Goal: Task Accomplishment & Management: Use online tool/utility

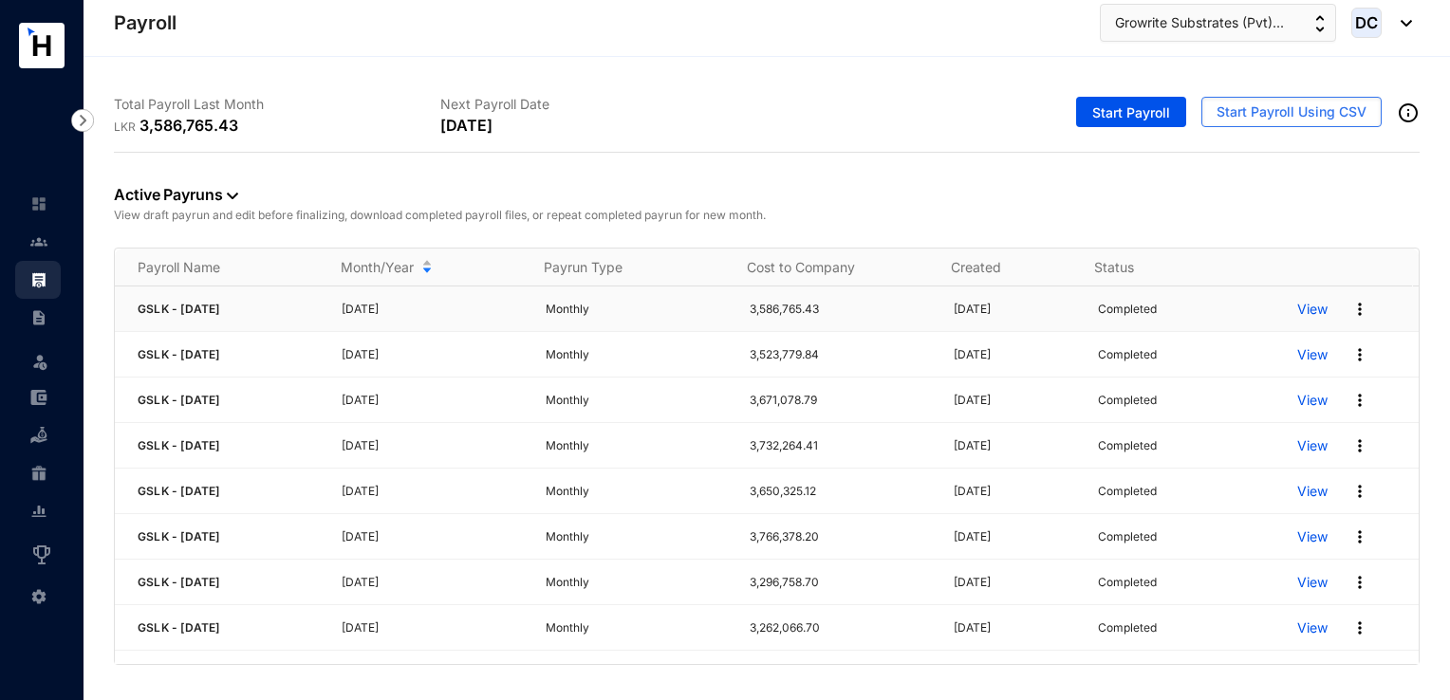
click at [1298, 300] on p "View" at bounding box center [1312, 309] width 30 height 19
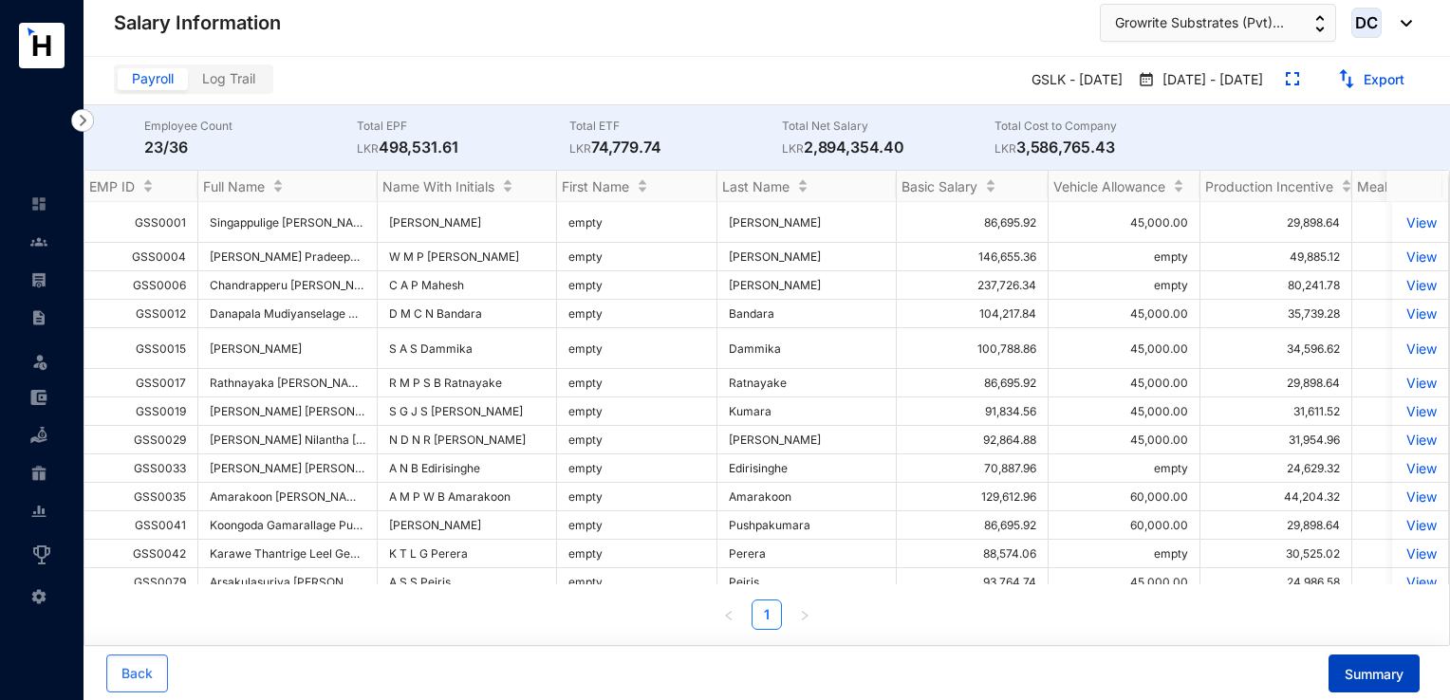
click at [1352, 670] on span "Summary" at bounding box center [1373, 674] width 59 height 19
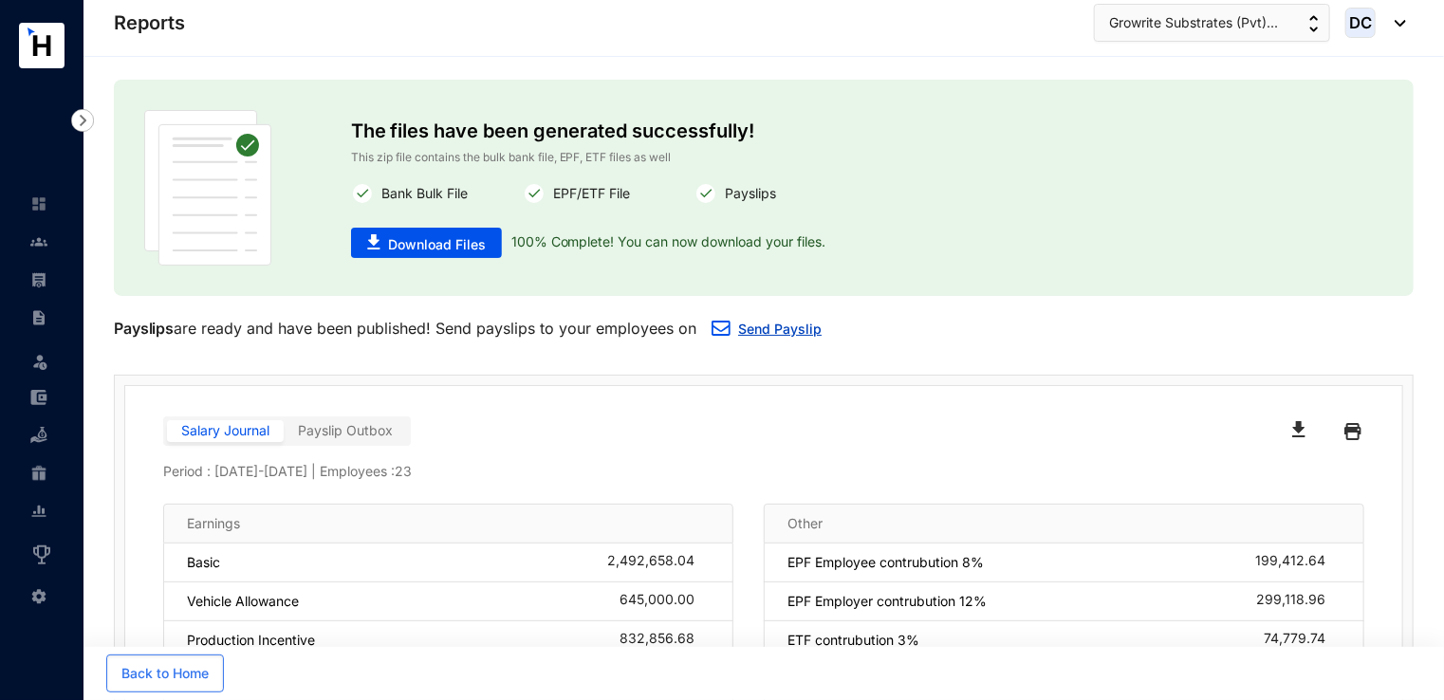
click at [801, 331] on link "Send Payslip" at bounding box center [779, 329] width 83 height 16
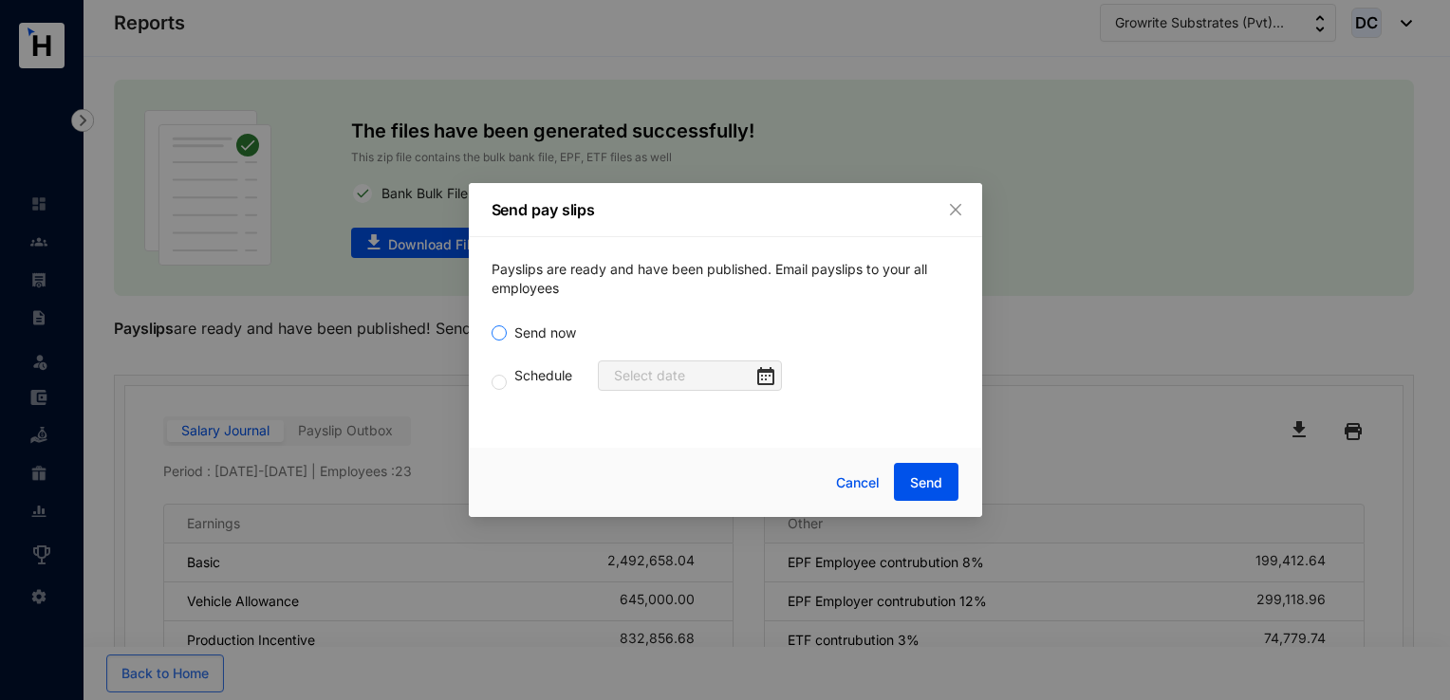
click at [567, 329] on span "Send now" at bounding box center [545, 333] width 77 height 21
click at [507, 329] on input "Send now" at bounding box center [498, 332] width 15 height 15
radio input "true"
click at [930, 481] on span "Send" at bounding box center [926, 482] width 32 height 19
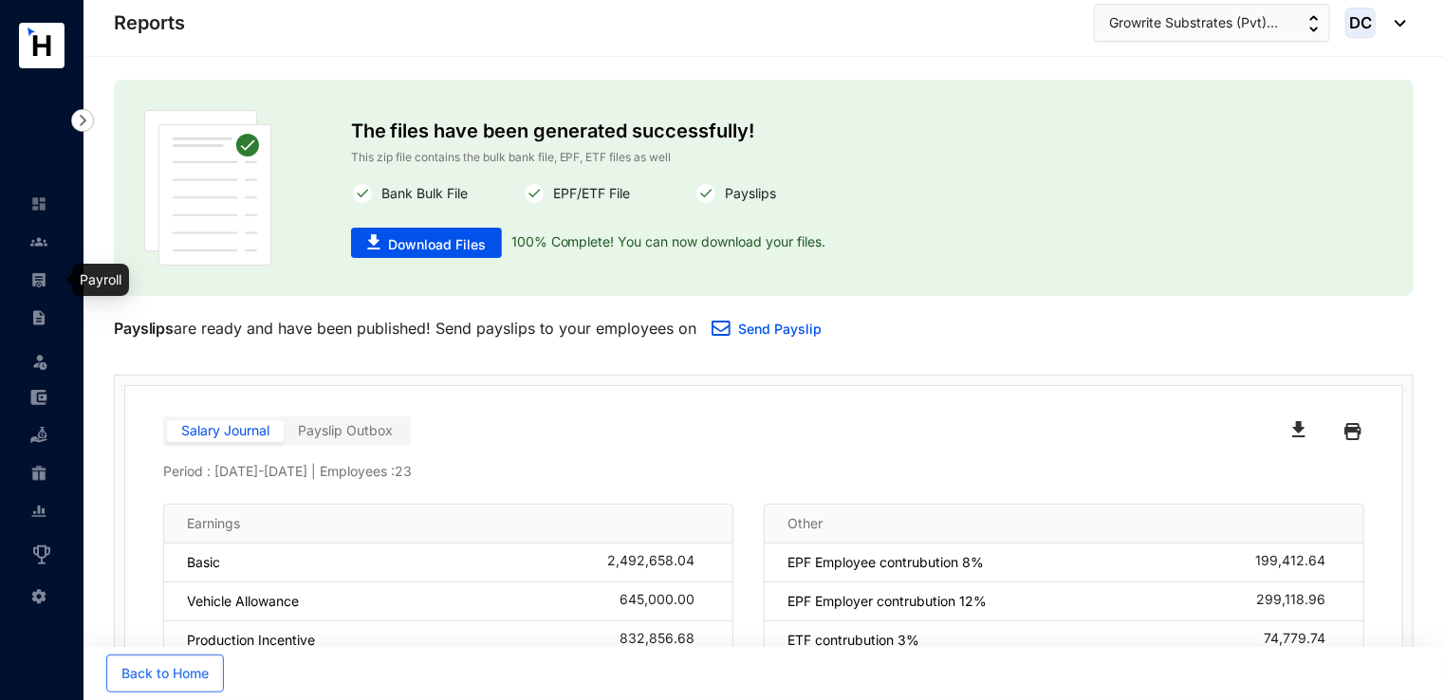
click at [50, 270] on link at bounding box center [53, 279] width 47 height 19
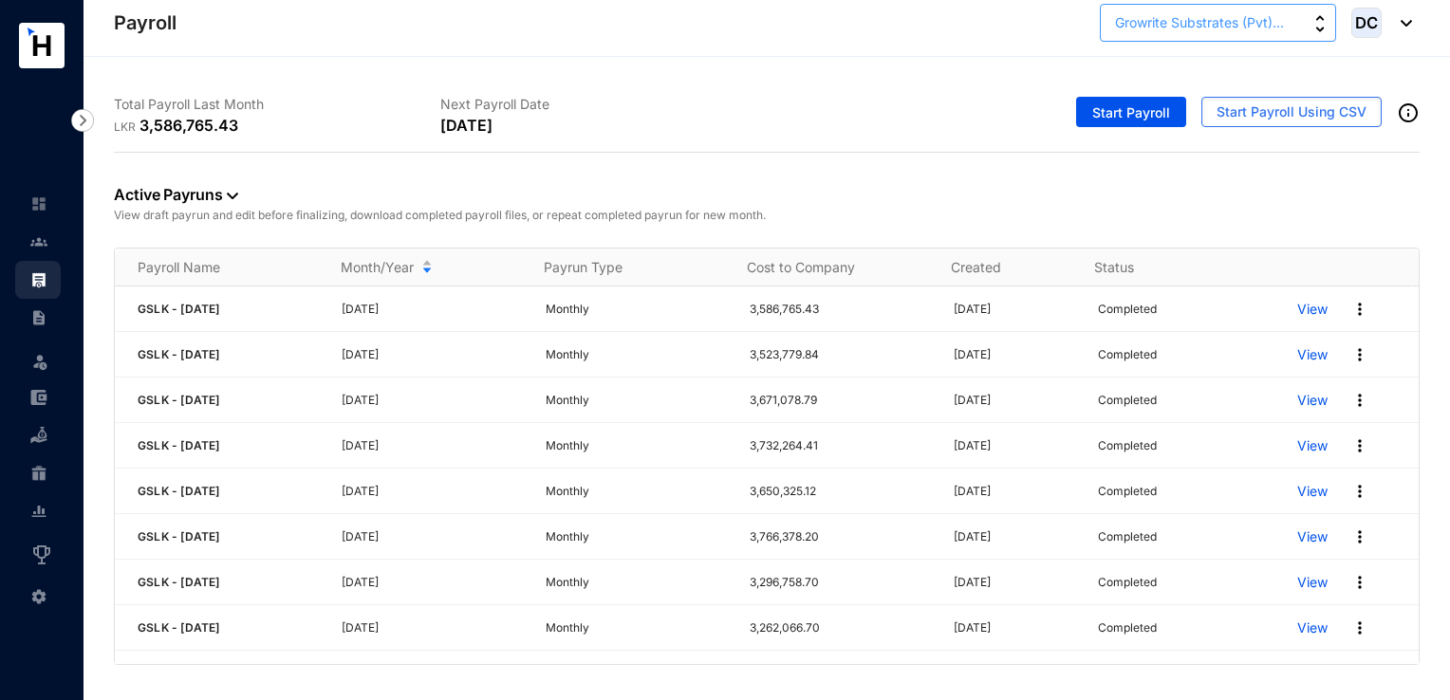
click at [1246, 26] on span "Growrite Substrates (Pvt)..." at bounding box center [1199, 22] width 169 height 21
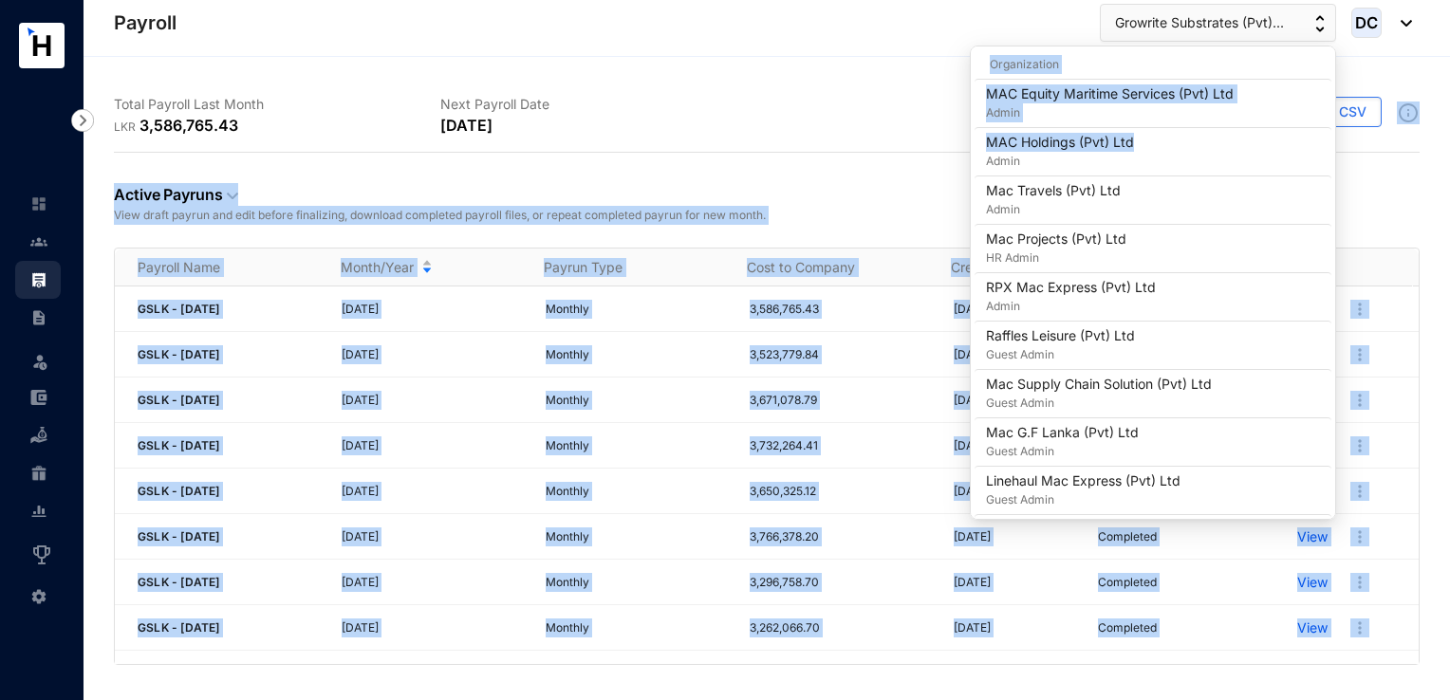
drag, startPoint x: 1336, startPoint y: 128, endPoint x: 1332, endPoint y: 142, distance: 14.7
click at [1332, 142] on body "Payroll Leave Incentive Management Settings Payroll Growrite Substrates (Pvt)..…" at bounding box center [725, 350] width 1450 height 700
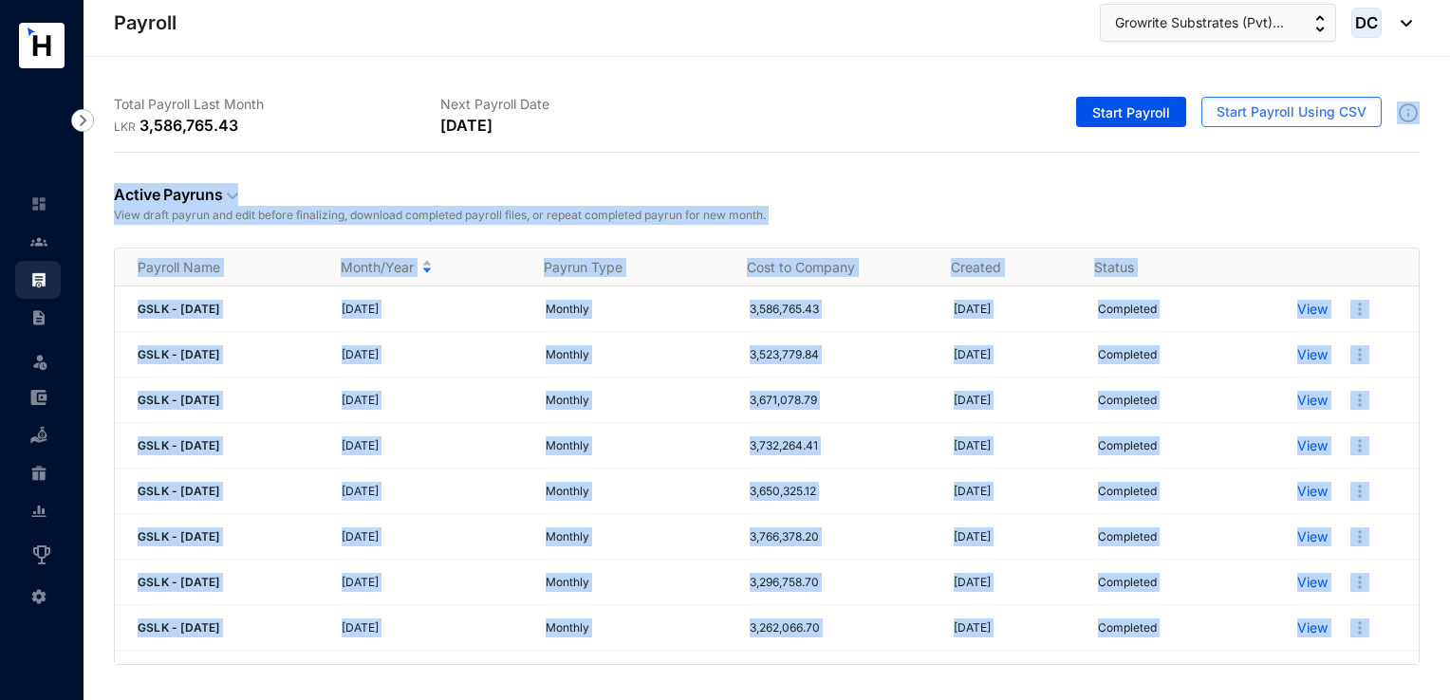
drag, startPoint x: 1332, startPoint y: 142, endPoint x: 1372, endPoint y: 163, distance: 45.0
click at [1372, 163] on div "Active Payruns View draft payrun and edit before finalizing, download completed…" at bounding box center [767, 200] width 1306 height 95
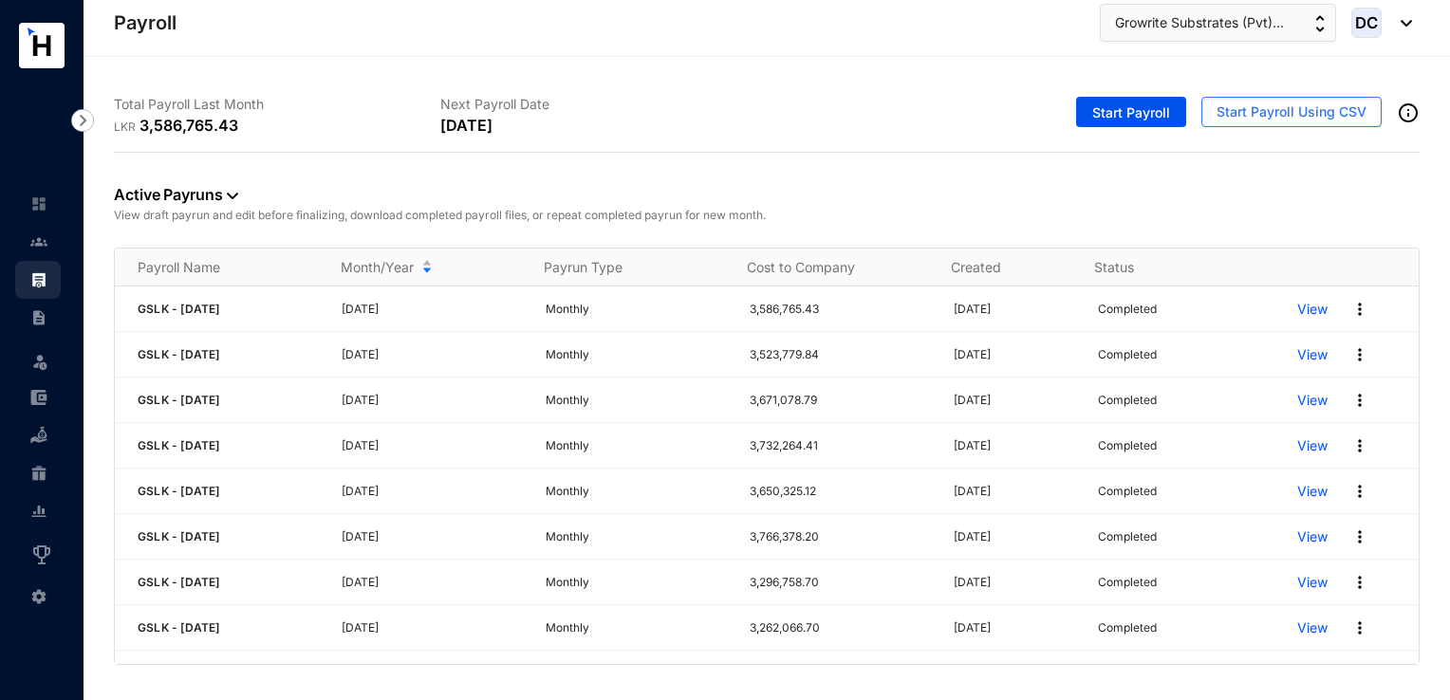
click at [1304, 57] on div "Total Payroll Last Month LKR 3,586,765.43 Next Payroll Date [DATE] Start Payrol…" at bounding box center [766, 372] width 1366 height 631
click at [1323, 25] on img "button" at bounding box center [1319, 23] width 9 height 17
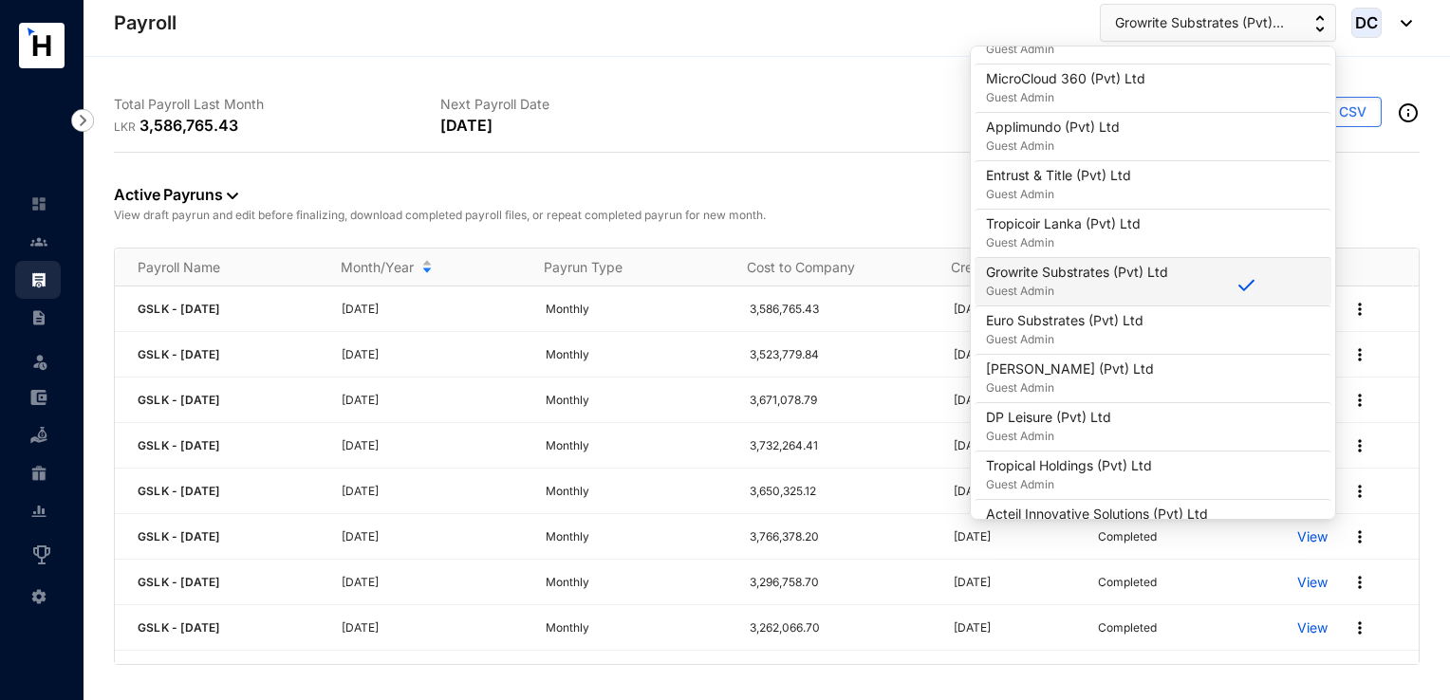
scroll to position [744, 0]
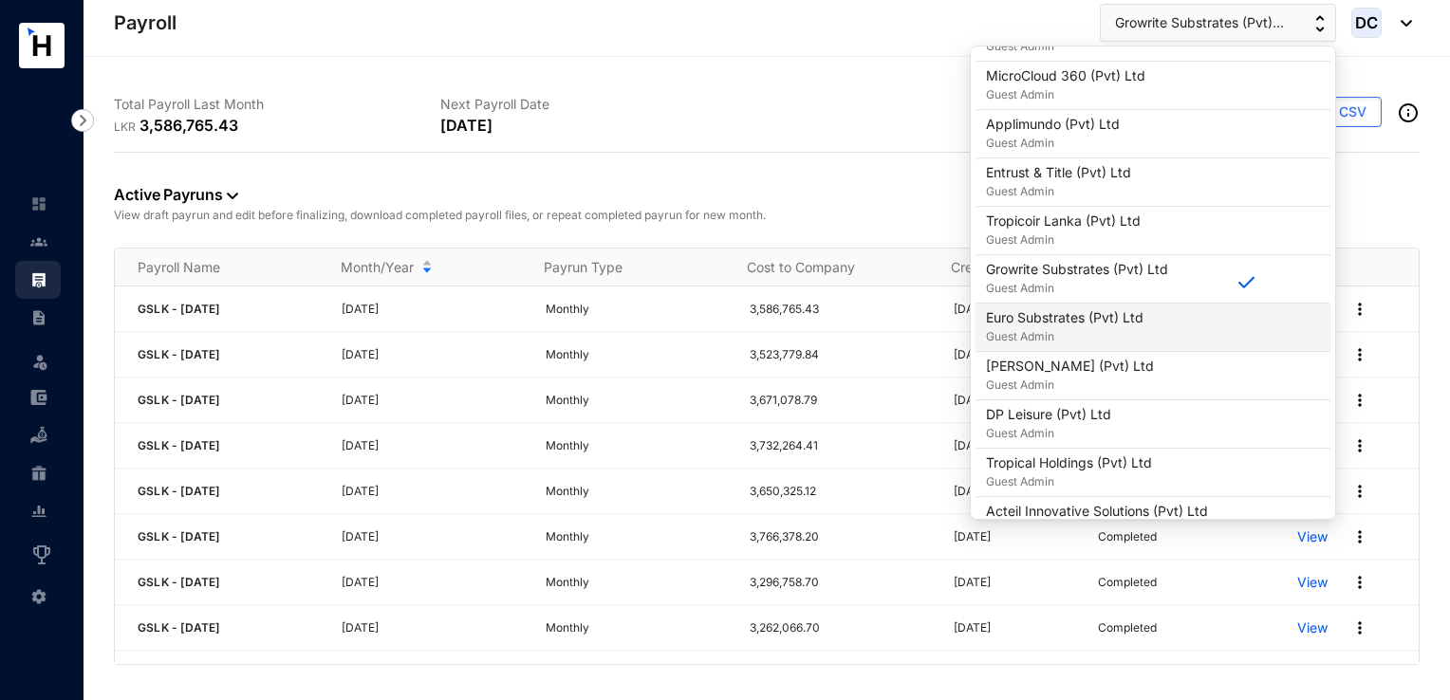
click at [1099, 313] on p "Euro Substrates (Pvt) Ltd" at bounding box center [1064, 317] width 157 height 19
